Goal: Navigation & Orientation: Find specific page/section

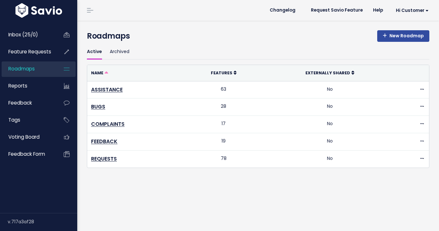
click at [36, 55] on span "Feature Requests" at bounding box center [29, 51] width 43 height 7
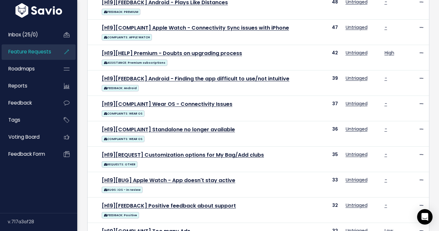
scroll to position [392, 0]
